Goal: Task Accomplishment & Management: Manage account settings

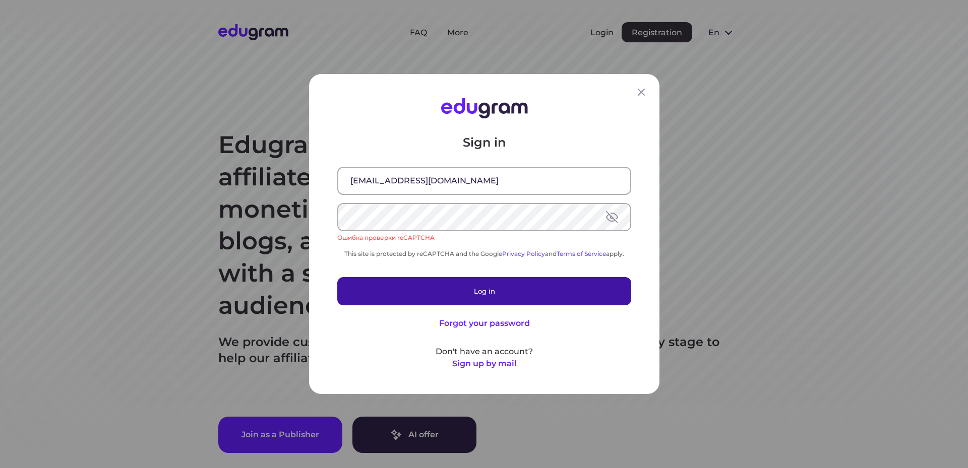
click at [471, 287] on button "Log in" at bounding box center [484, 291] width 294 height 28
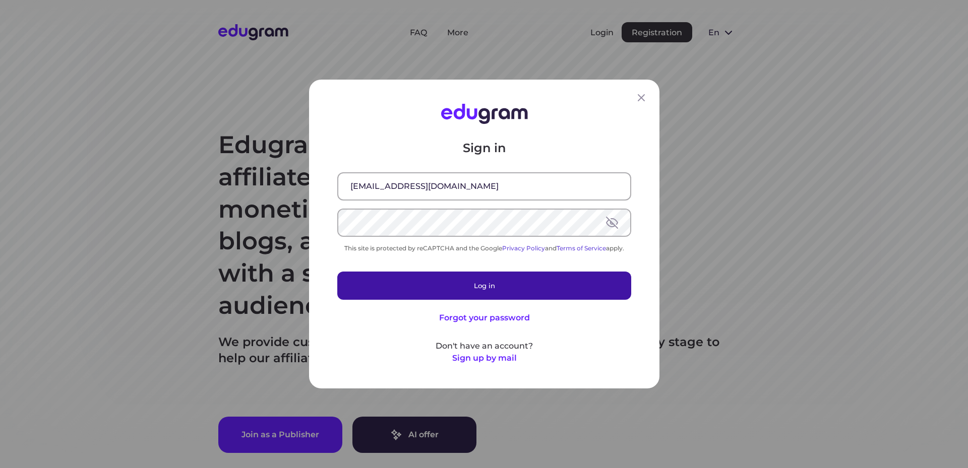
click at [516, 293] on button "Log in" at bounding box center [484, 286] width 294 height 28
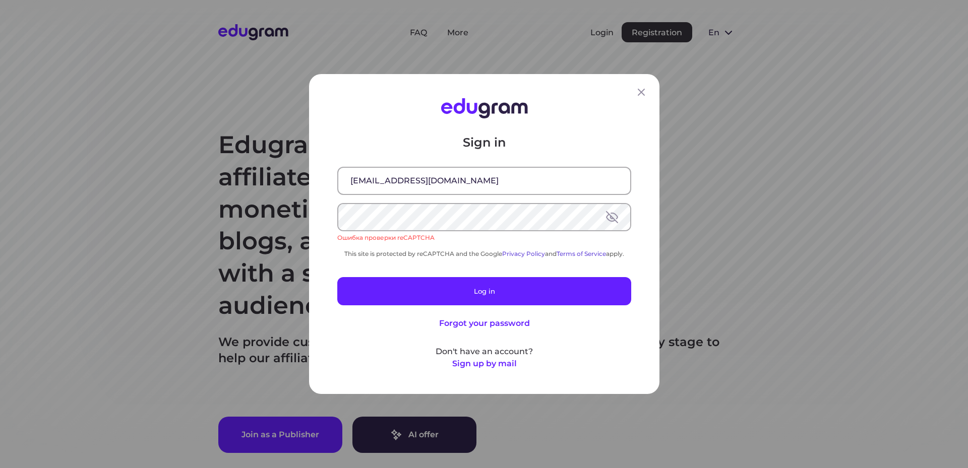
click at [408, 240] on div "Ошибка проверки reCAPTCHA" at bounding box center [484, 237] width 294 height 9
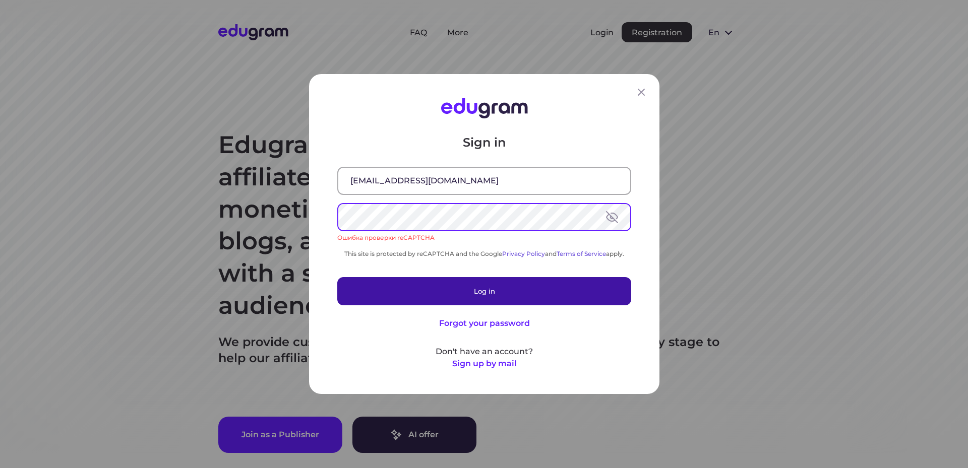
click at [495, 287] on button "Log in" at bounding box center [484, 291] width 294 height 28
click at [533, 284] on button "Log in" at bounding box center [484, 291] width 294 height 28
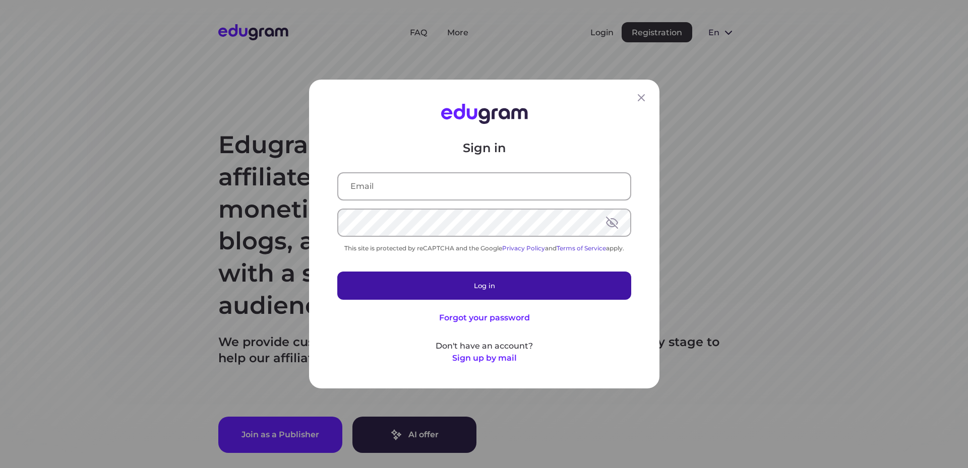
type input "[EMAIL_ADDRESS][DOMAIN_NAME]"
click at [507, 281] on button "Log in" at bounding box center [484, 286] width 294 height 28
